Goal: Task Accomplishment & Management: Complete application form

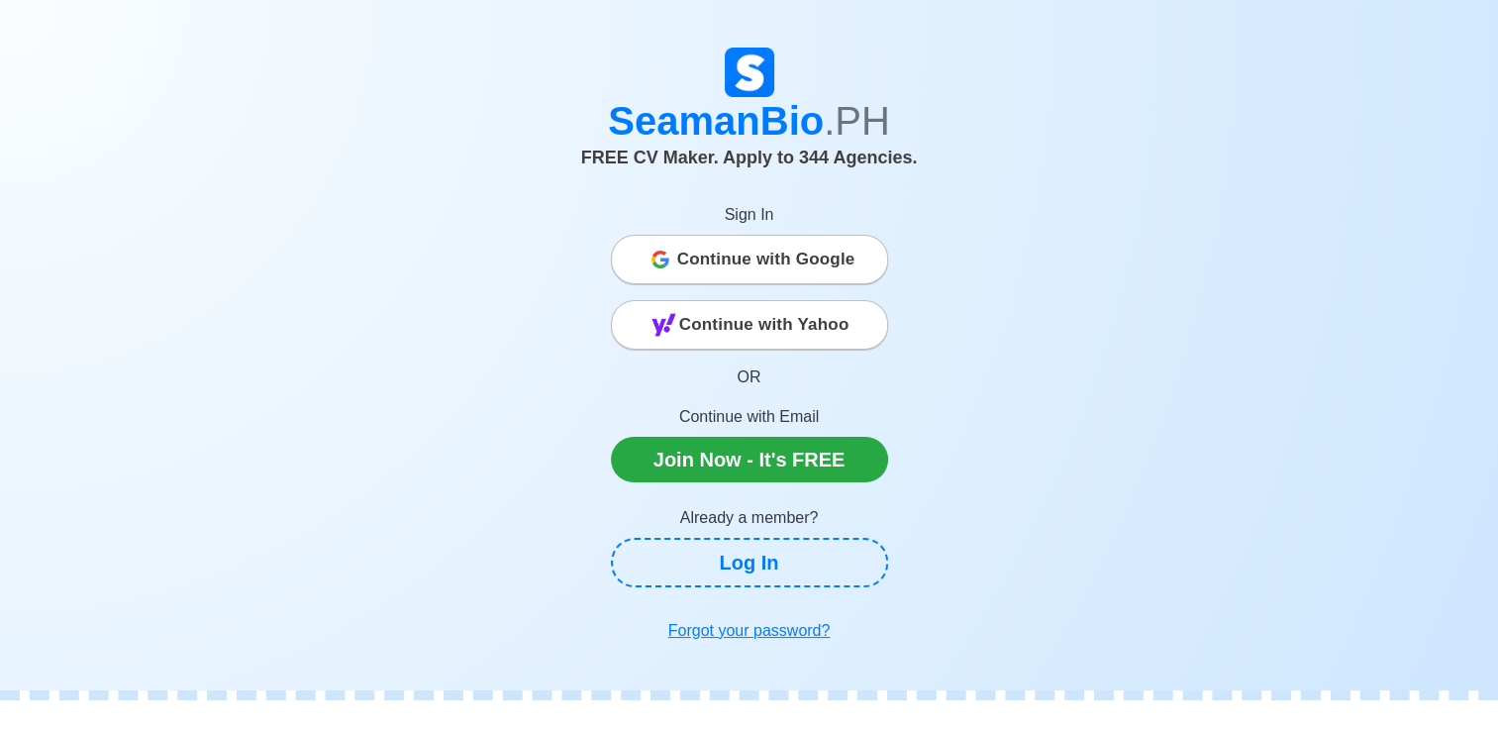
click at [848, 259] on div "Continue with Google" at bounding box center [749, 260] width 275 height 40
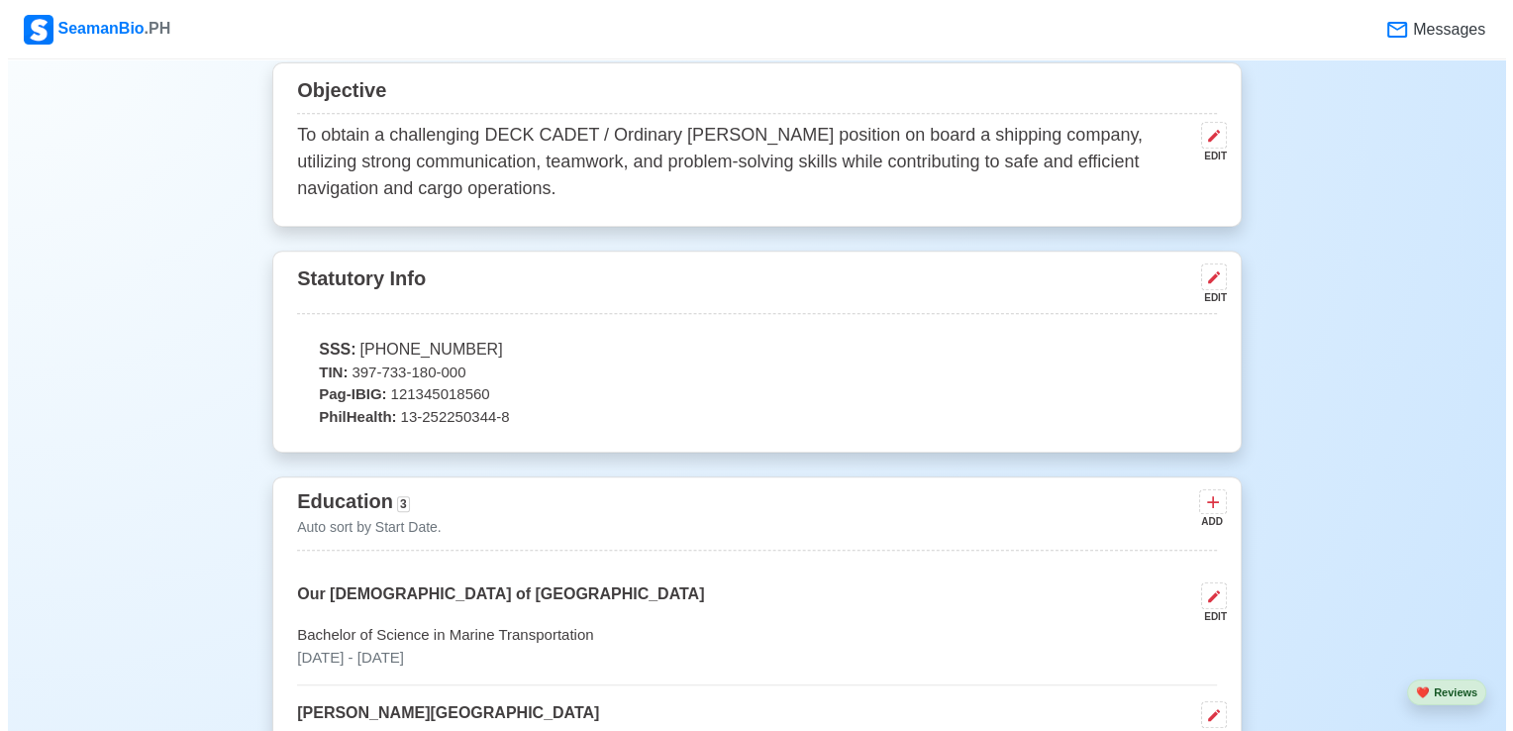
scroll to position [843, 0]
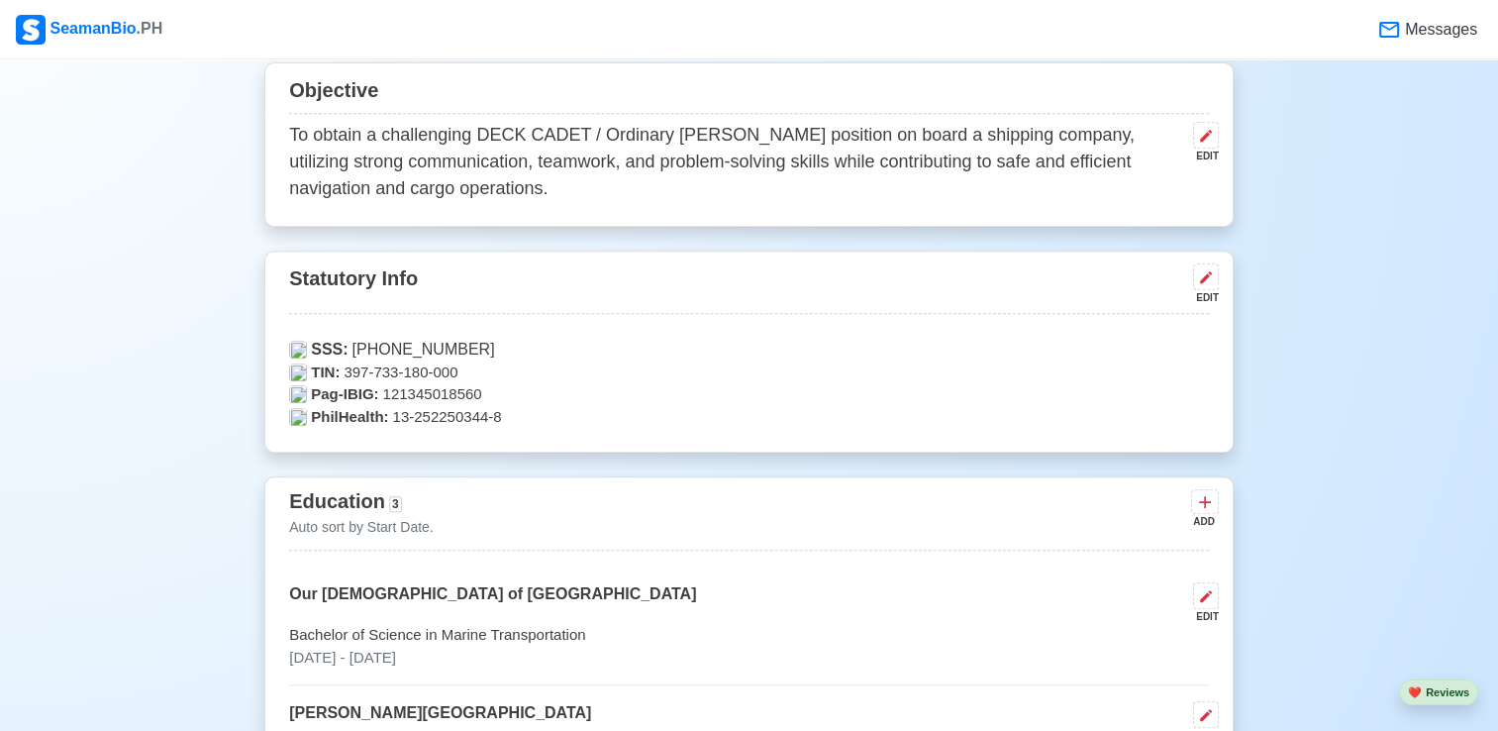
click at [499, 128] on p "To obtain a challenging DECK CADET / Ordinary [PERSON_NAME] position on board a…" at bounding box center [737, 162] width 896 height 80
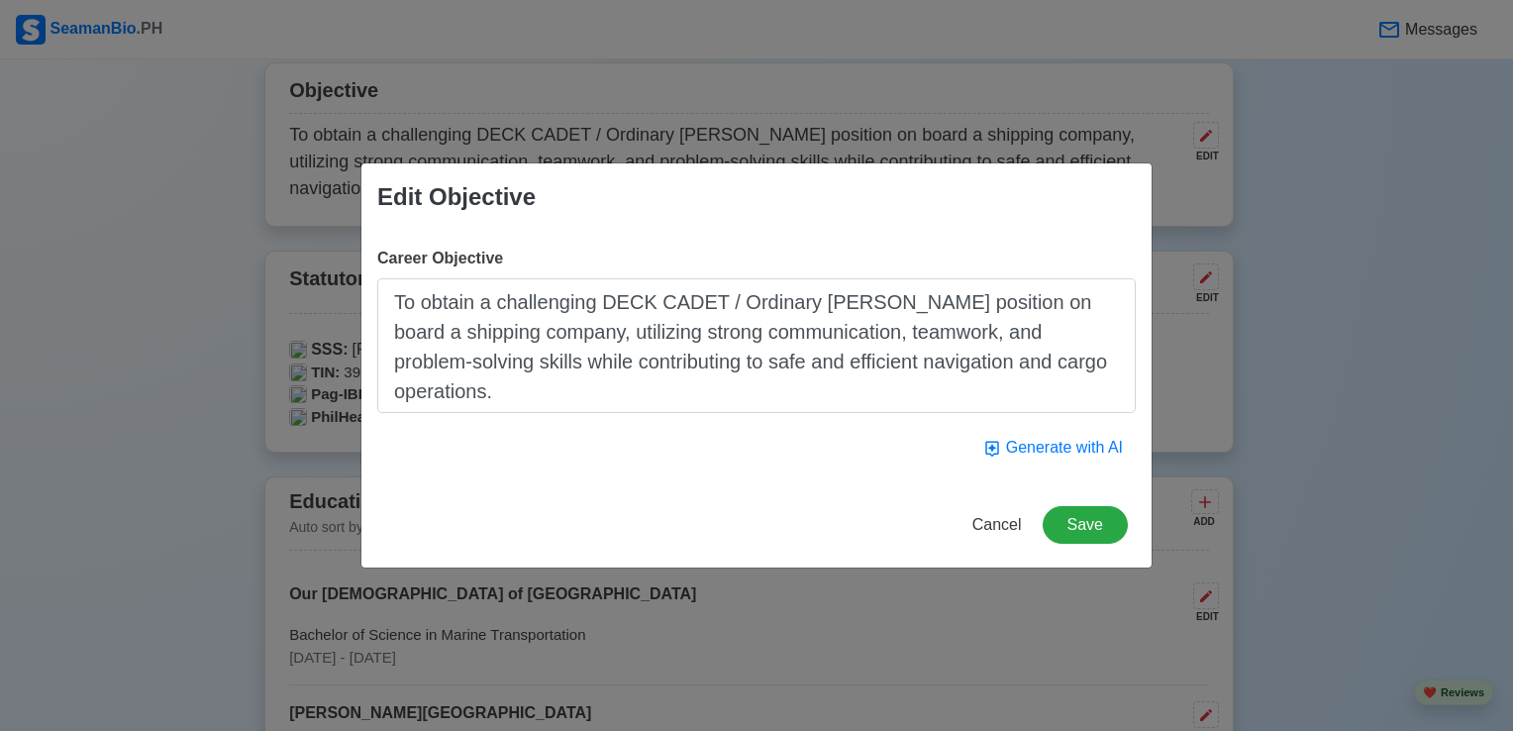
click at [883, 309] on textarea "To obtain a challenging DECK CADET / Ordinary [PERSON_NAME] position on board a…" at bounding box center [756, 345] width 758 height 135
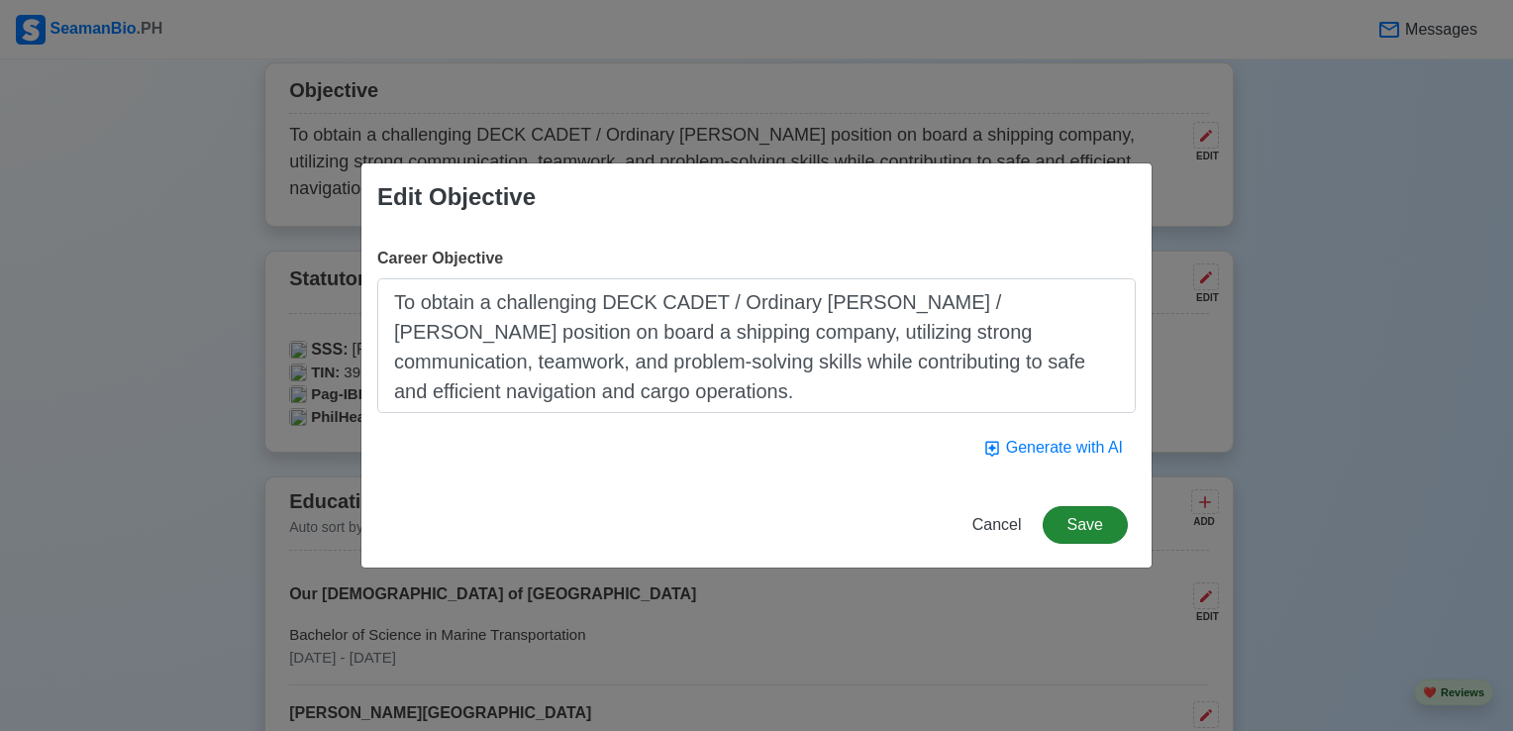
type textarea "To obtain a challenging DECK CADET / Ordinary [PERSON_NAME] / [PERSON_NAME] pos…"
click at [1099, 528] on button "Save" at bounding box center [1084, 525] width 85 height 38
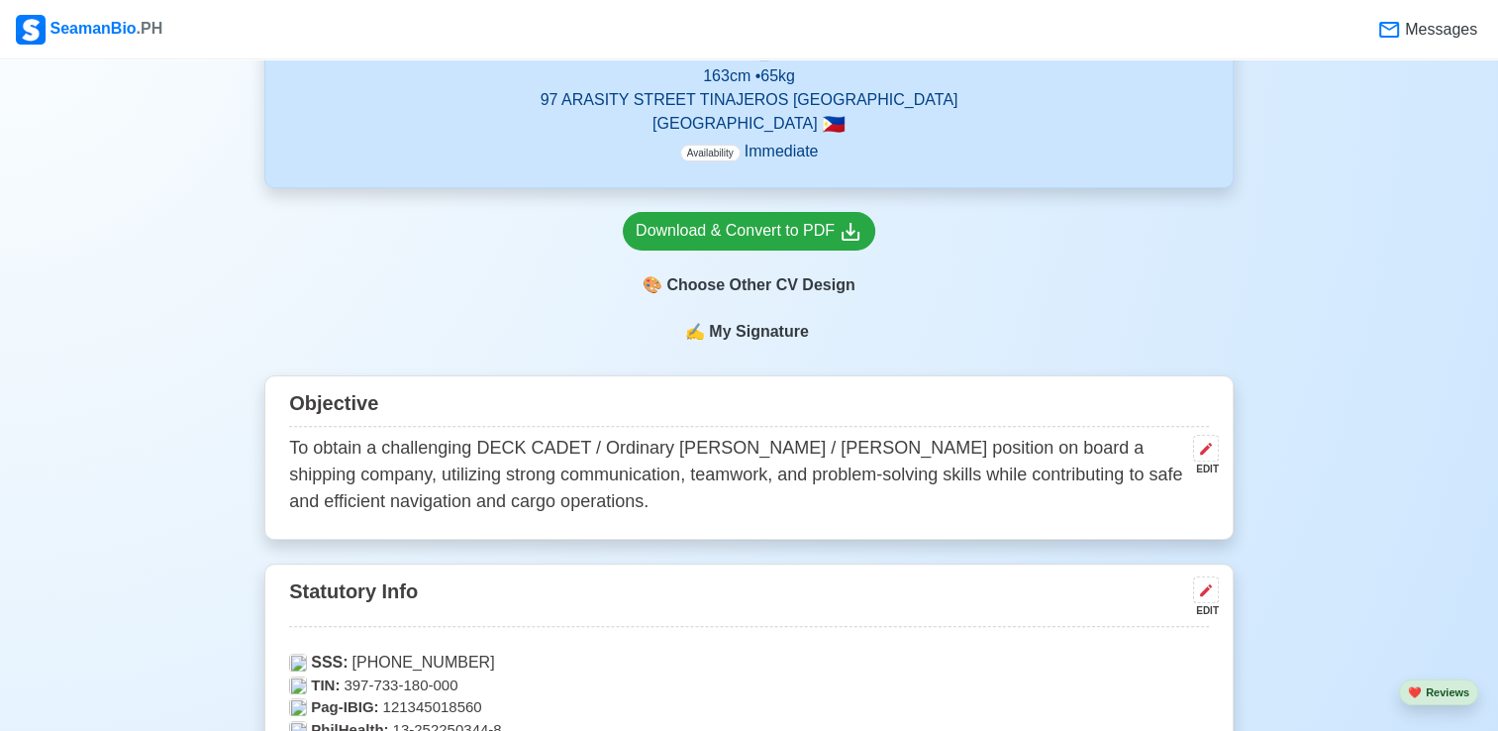
scroll to position [439, 0]
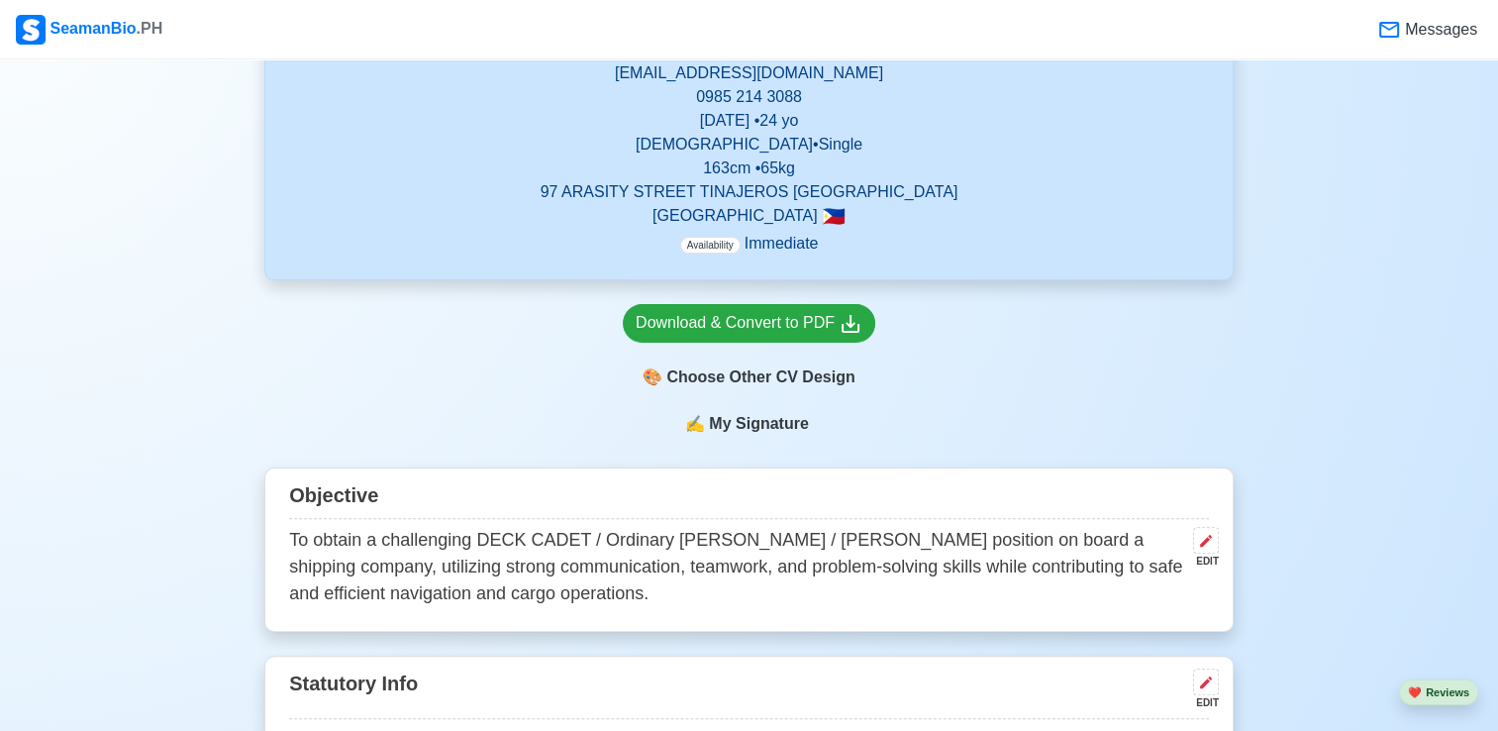
drag, startPoint x: 792, startPoint y: 491, endPoint x: 540, endPoint y: 360, distance: 284.3
click at [540, 360] on div "Download & Convert to PDF 🎨 Choose Other CV Design" at bounding box center [748, 346] width 969 height 132
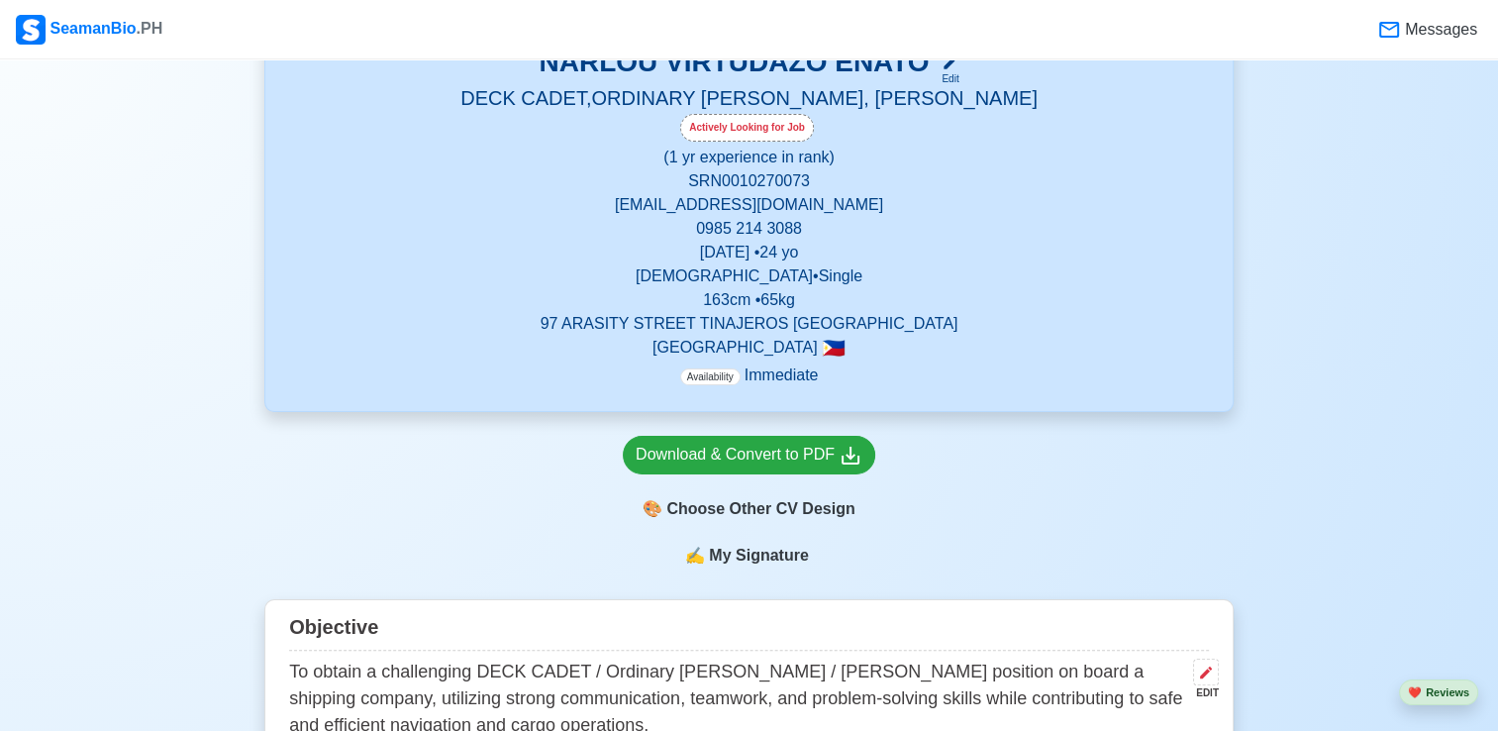
scroll to position [308, 0]
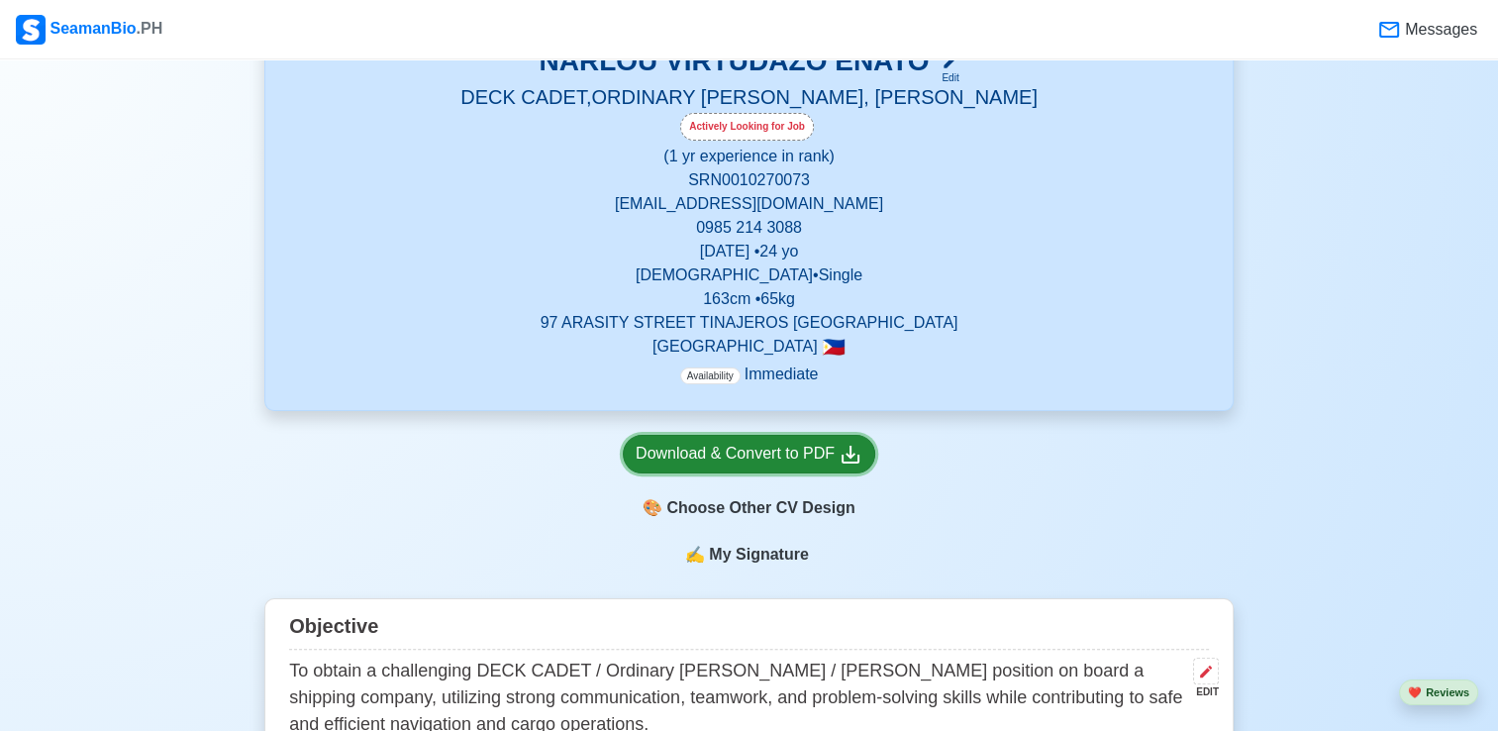
click at [819, 449] on div "Download & Convert to PDF" at bounding box center [749, 454] width 227 height 25
